Goal: Go to known website: Access a specific website the user already knows

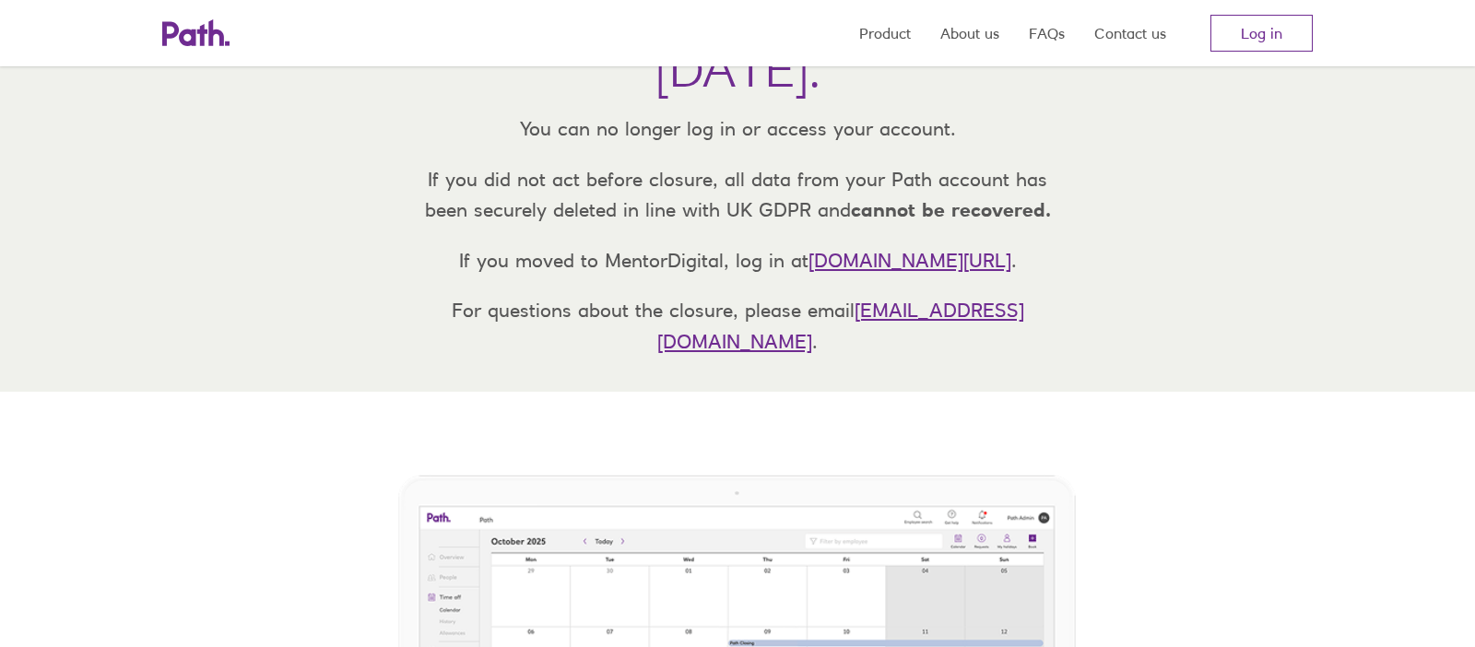
scroll to position [252, 0]
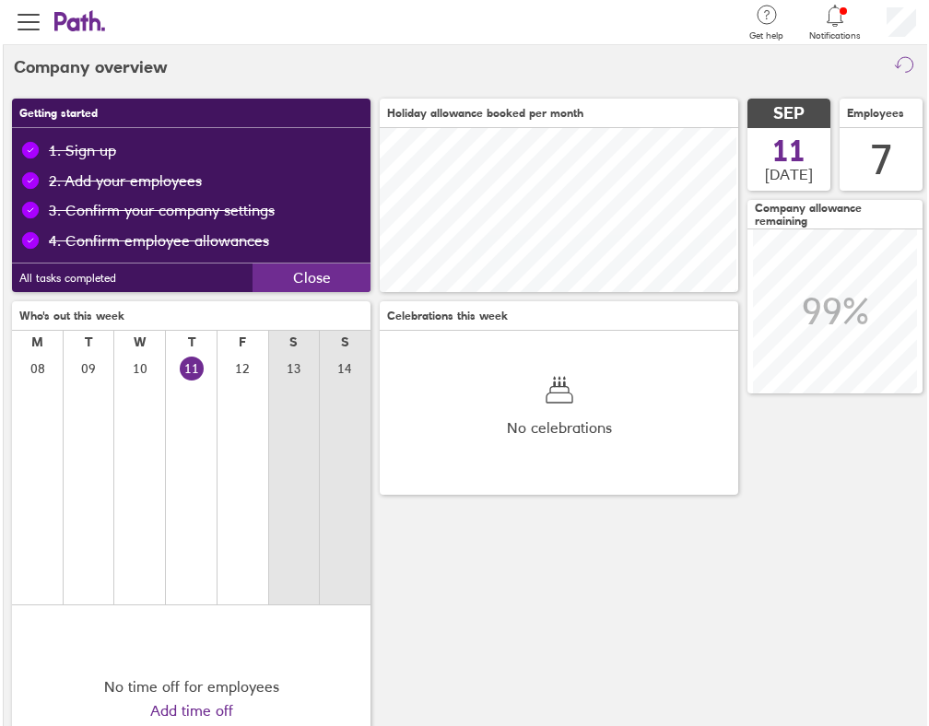
scroll to position [164, 359]
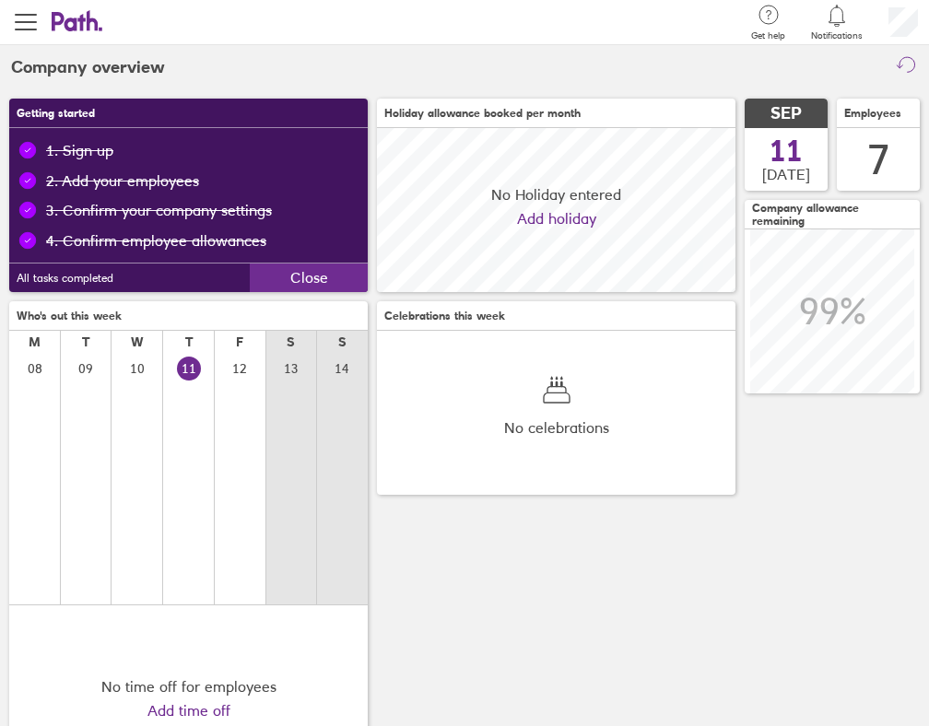
scroll to position [164, 359]
